Goal: Navigation & Orientation: Find specific page/section

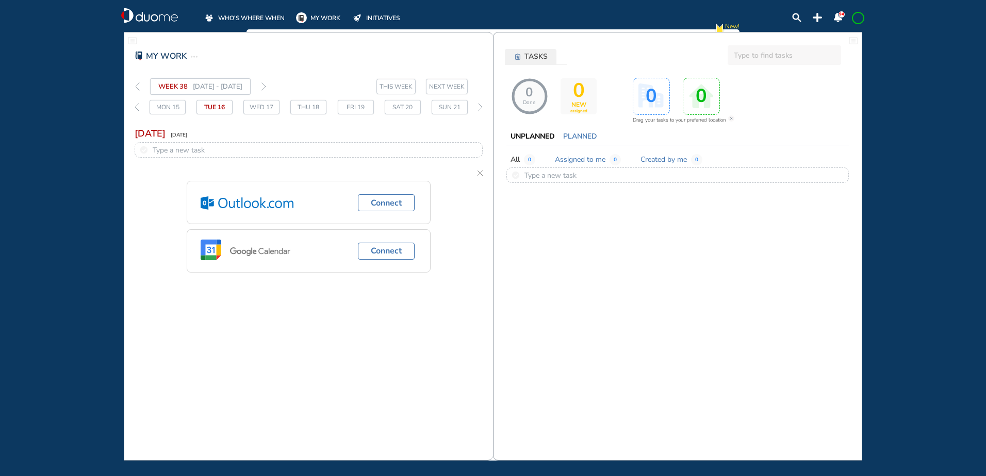
click at [235, 14] on span "WHO'S WHERE WHEN" at bounding box center [251, 18] width 67 height 10
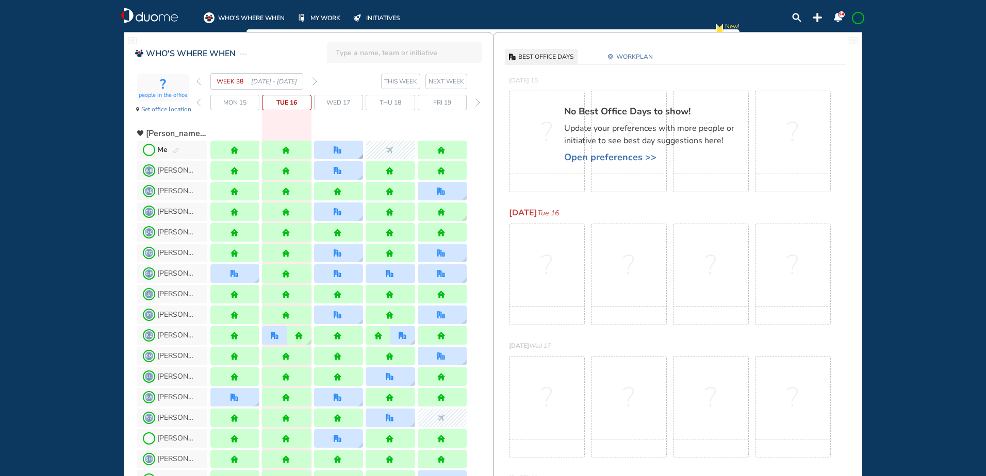
click at [333, 149] on div at bounding box center [338, 150] width 49 height 19
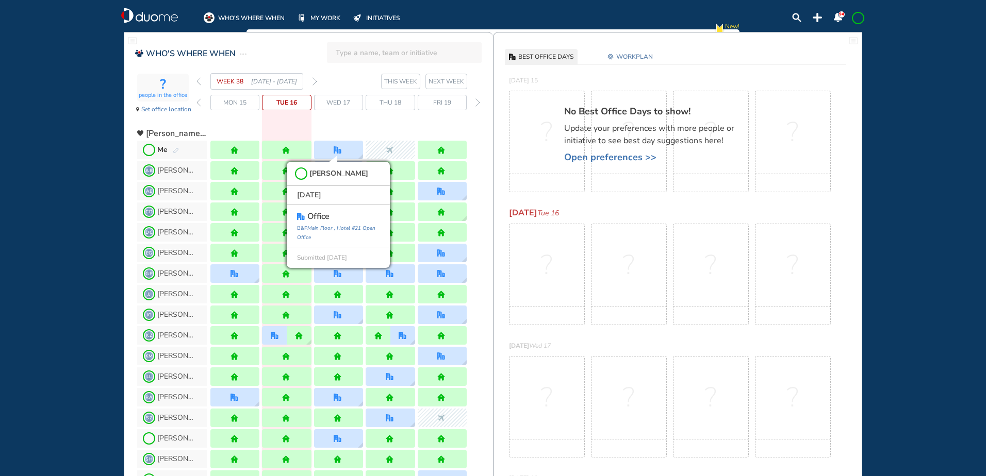
click at [80, 162] on div "WHO'S WHERE WHEN MY WORK INITIATIVES 94 New! NOTIFICATIONS All Location Tasks R…" at bounding box center [493, 238] width 986 height 476
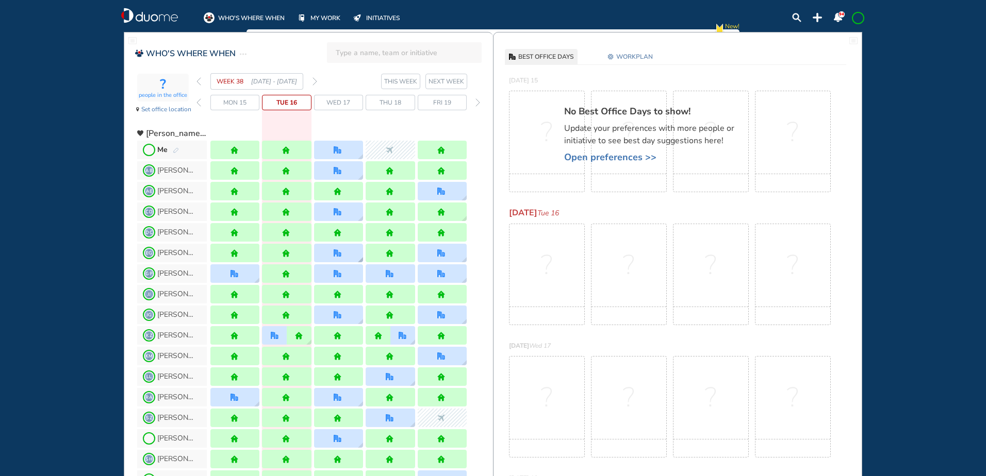
click at [347, 254] on div at bounding box center [338, 253] width 49 height 19
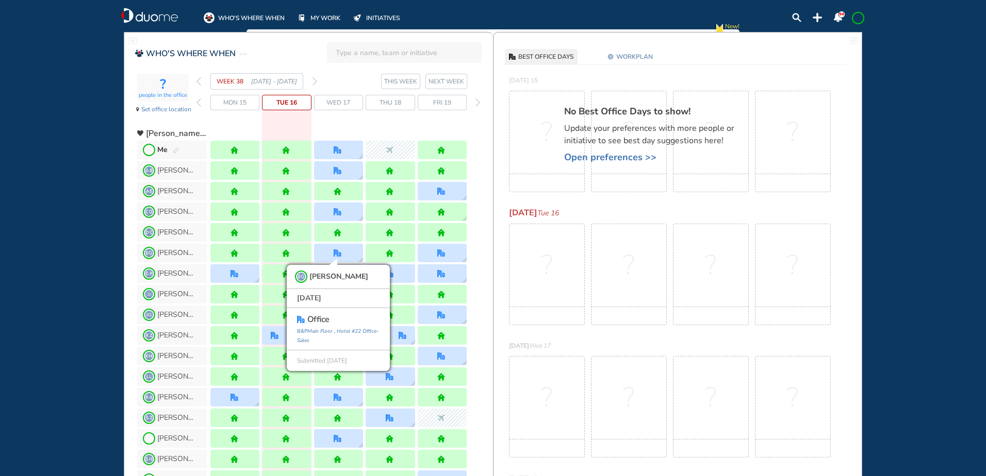
click at [32, 238] on div "WHO'S WHERE WHEN MY WORK INITIATIVES 94 New! NOTIFICATIONS All Location Tasks R…" at bounding box center [493, 238] width 986 height 476
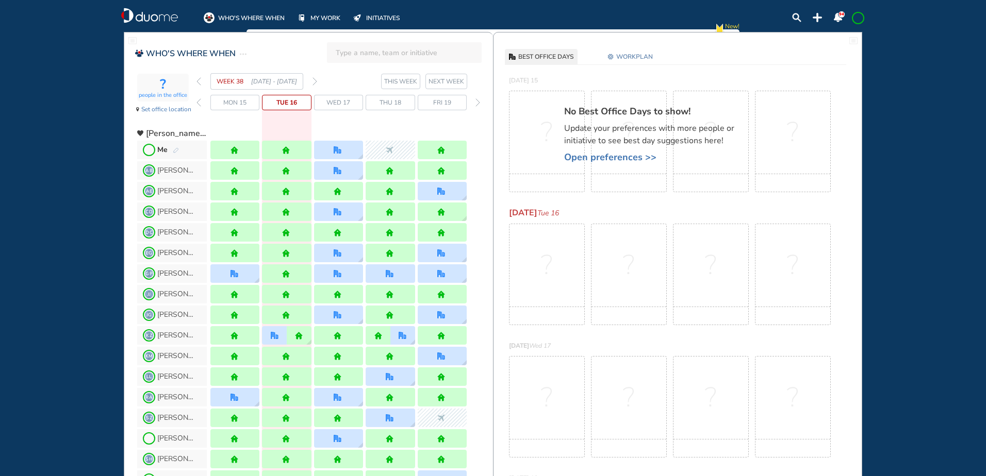
click at [175, 149] on img "pen-edit" at bounding box center [176, 150] width 6 height 7
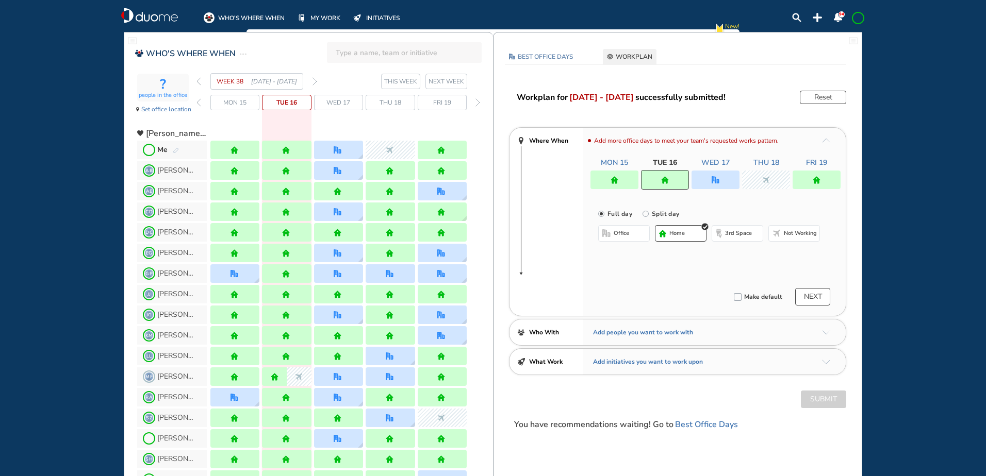
click at [316, 80] on img "forward week" at bounding box center [314, 81] width 5 height 8
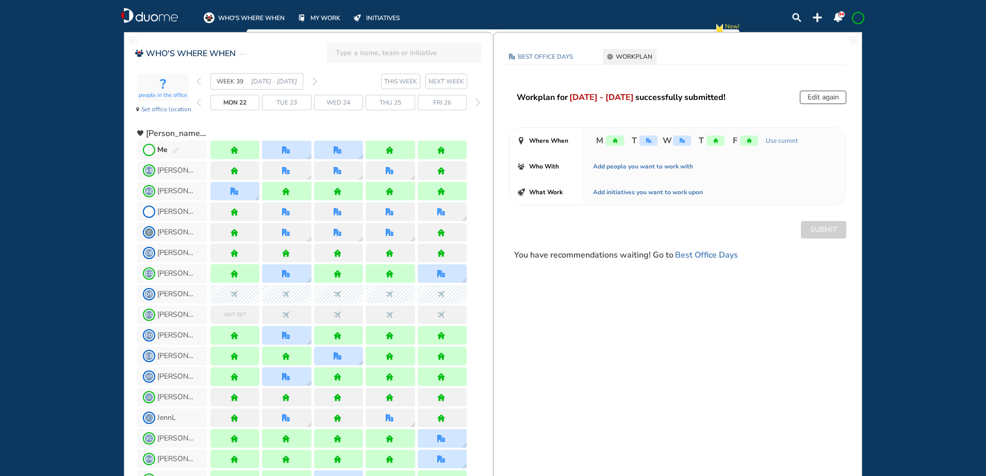
click at [316, 80] on img "forward week" at bounding box center [314, 81] width 5 height 8
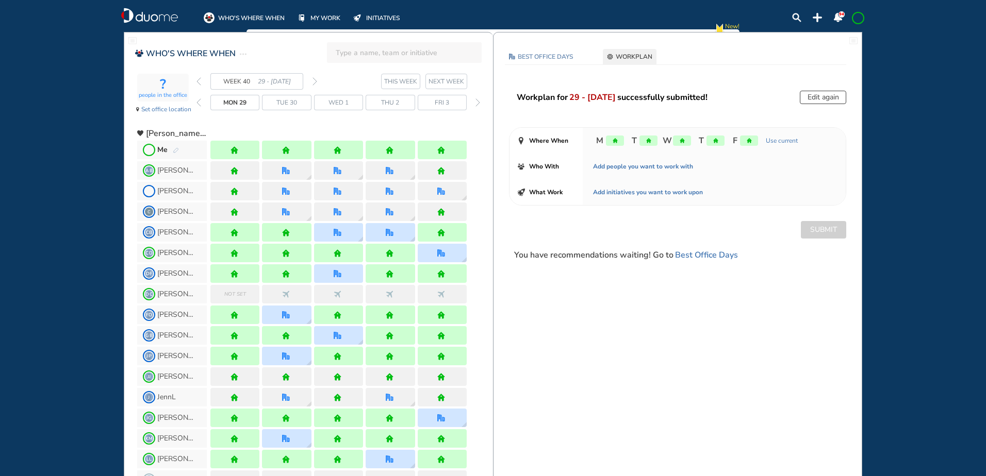
click at [316, 80] on img "forward week" at bounding box center [314, 81] width 5 height 8
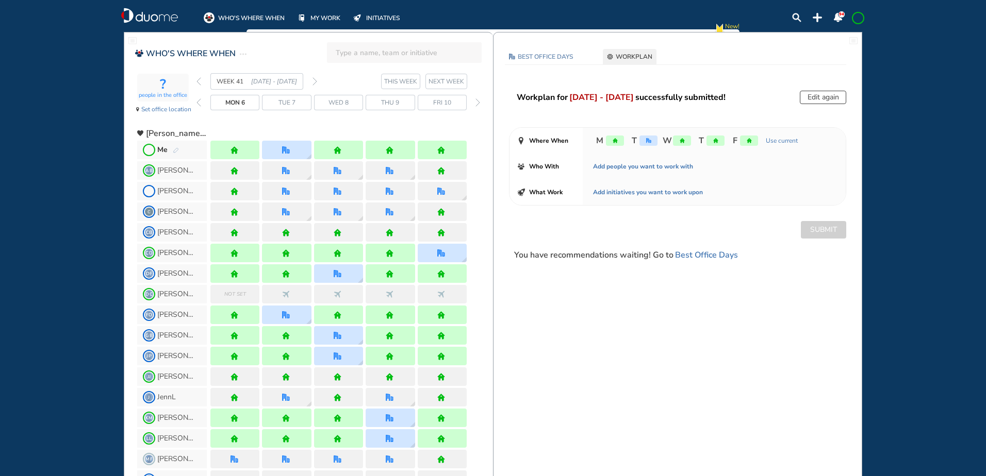
click at [316, 80] on img "forward week" at bounding box center [314, 81] width 5 height 8
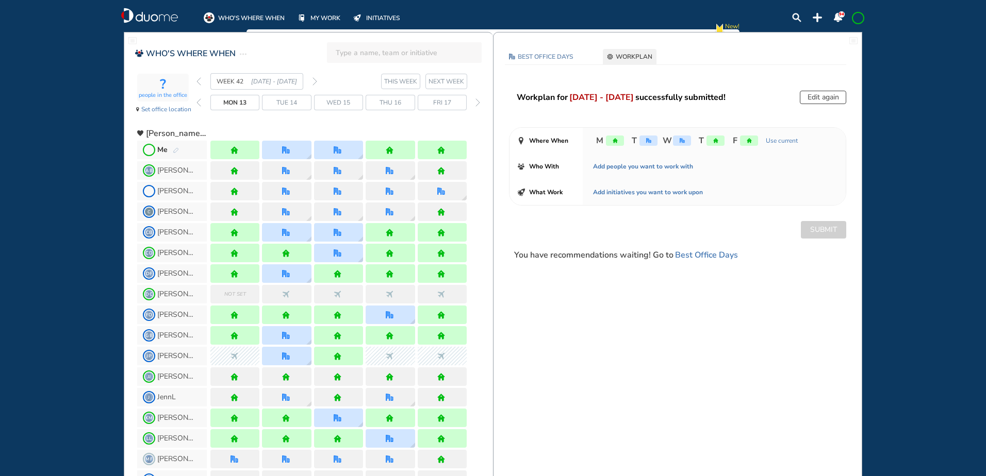
click at [316, 80] on img "forward week" at bounding box center [314, 81] width 5 height 8
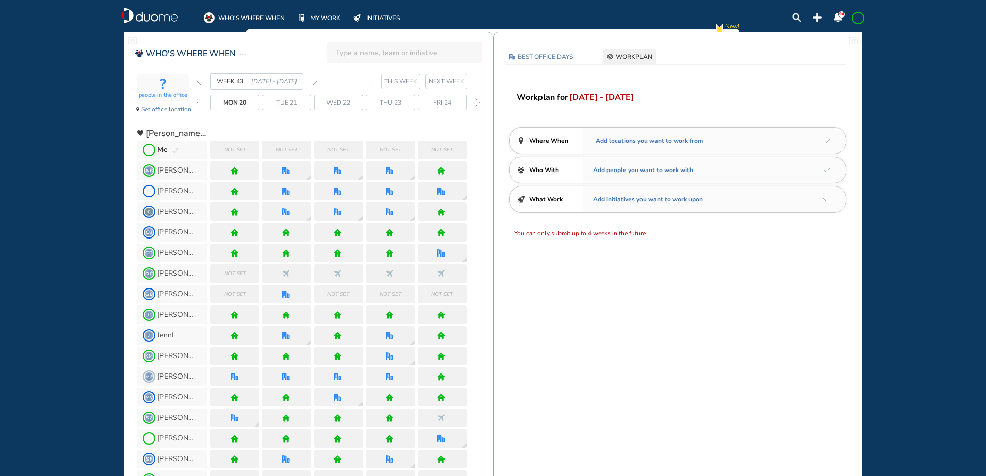
drag, startPoint x: 232, startPoint y: 12, endPoint x: 237, endPoint y: 2, distance: 12.2
click at [232, 13] on span "WHO'S WHERE WHEN" at bounding box center [251, 18] width 67 height 10
